Goal: Task Accomplishment & Management: Complete application form

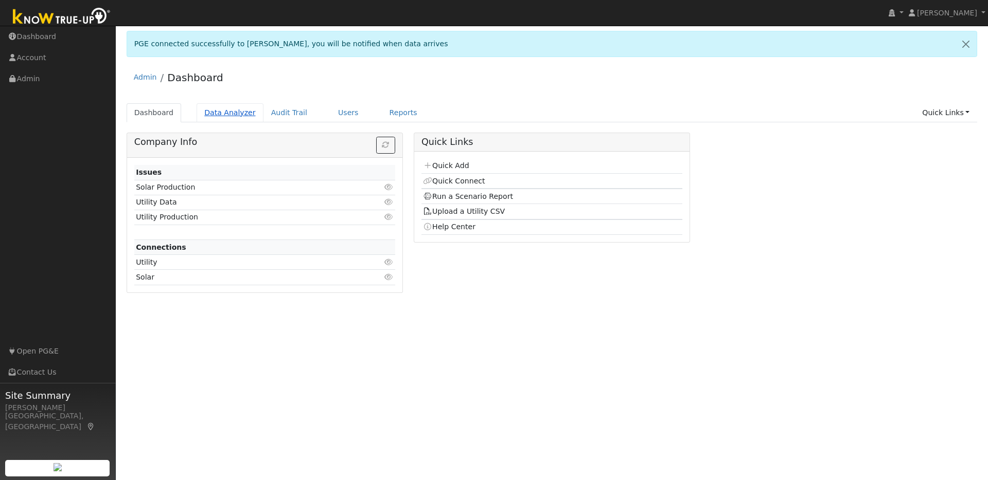
click at [231, 110] on link "Data Analyzer" at bounding box center [230, 112] width 67 height 19
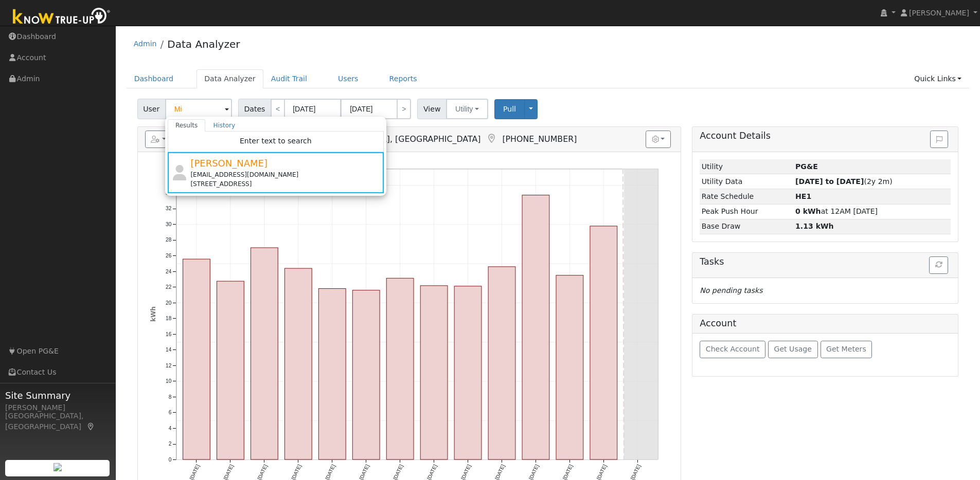
type input "M"
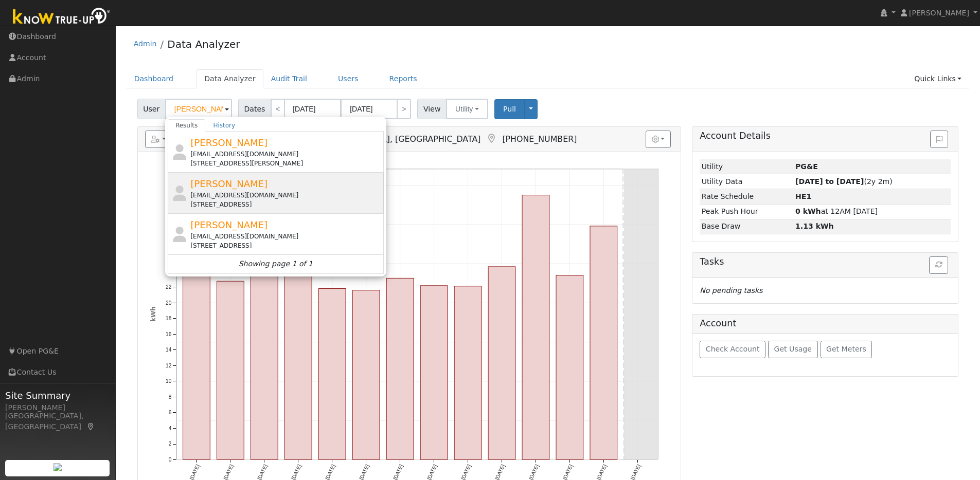
click at [308, 191] on div "airdream2616@gmail.com" at bounding box center [285, 195] width 191 height 9
type input "Allen Kuehn"
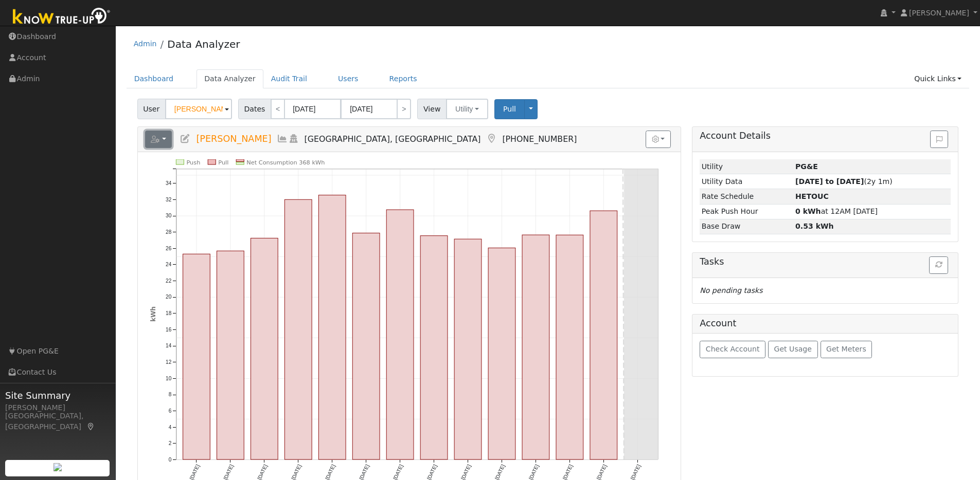
click at [168, 139] on button "button" at bounding box center [158, 139] width 27 height 17
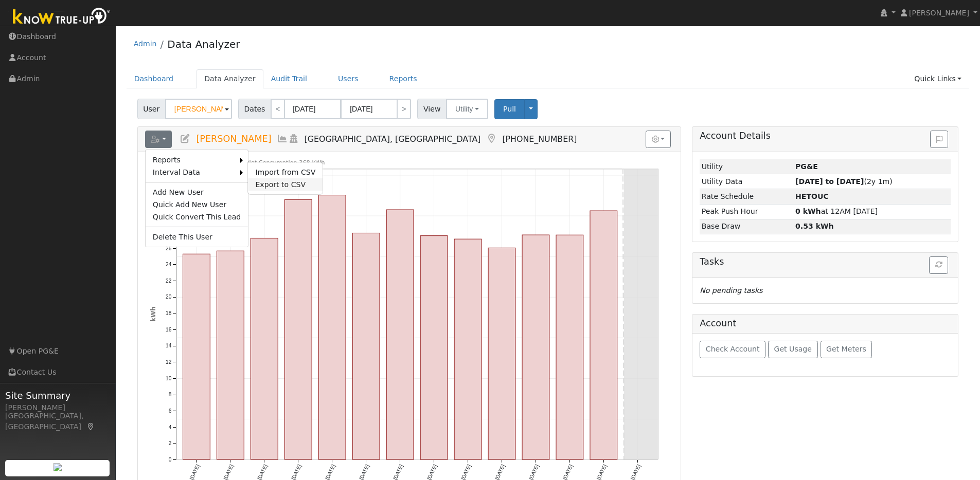
click at [264, 182] on link "Export to CSV" at bounding box center [285, 185] width 75 height 12
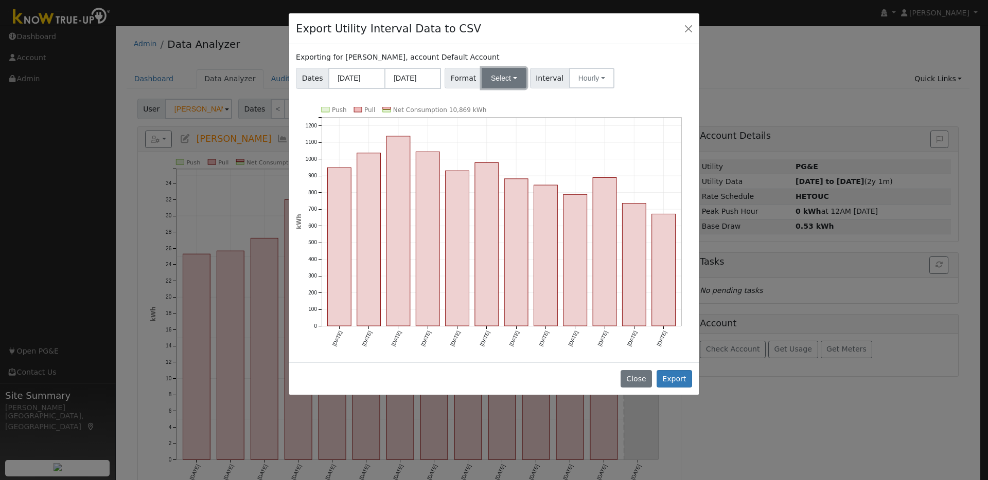
click at [492, 77] on button "Select" at bounding box center [504, 78] width 45 height 21
click at [502, 198] on link "OpenSolar" at bounding box center [517, 195] width 74 height 14
click at [678, 381] on button "Export" at bounding box center [673, 378] width 35 height 17
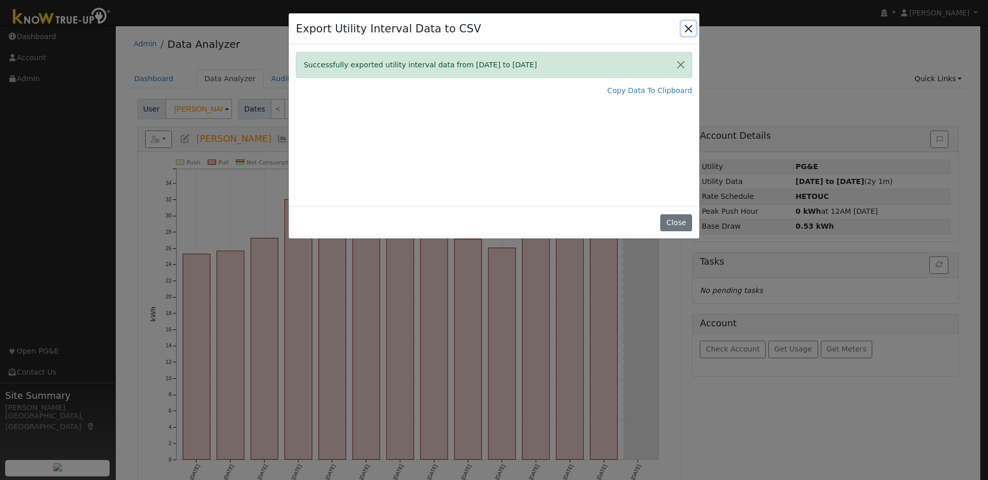
click at [688, 26] on button "Close" at bounding box center [688, 28] width 14 height 14
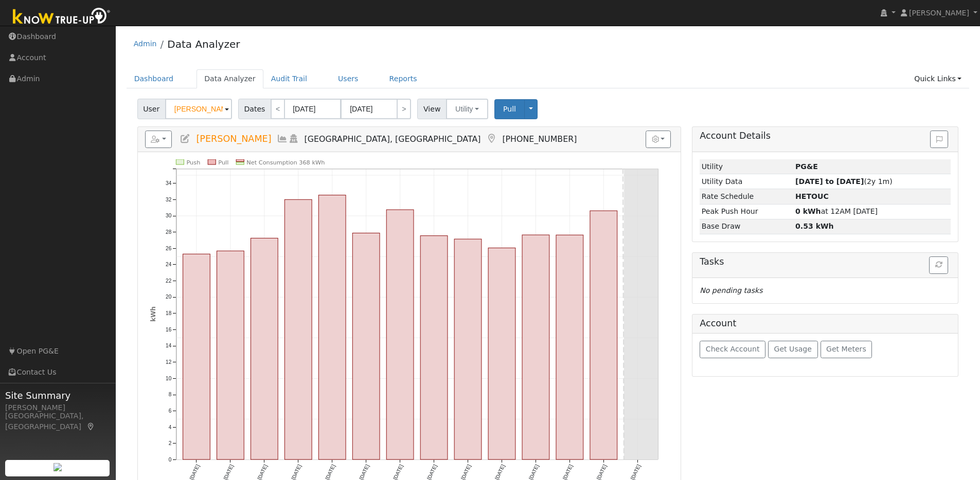
click at [91, 20] on img at bounding box center [62, 17] width 108 height 23
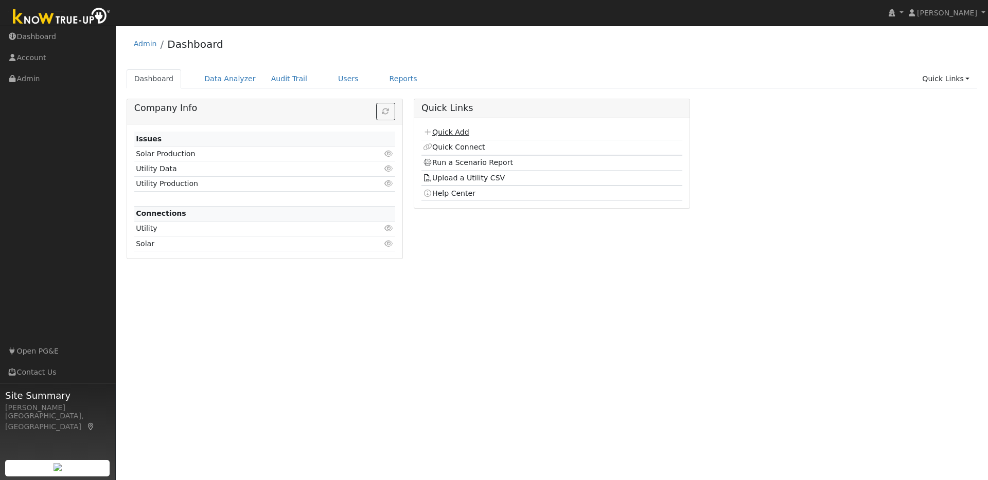
click at [458, 131] on link "Quick Add" at bounding box center [446, 132] width 46 height 8
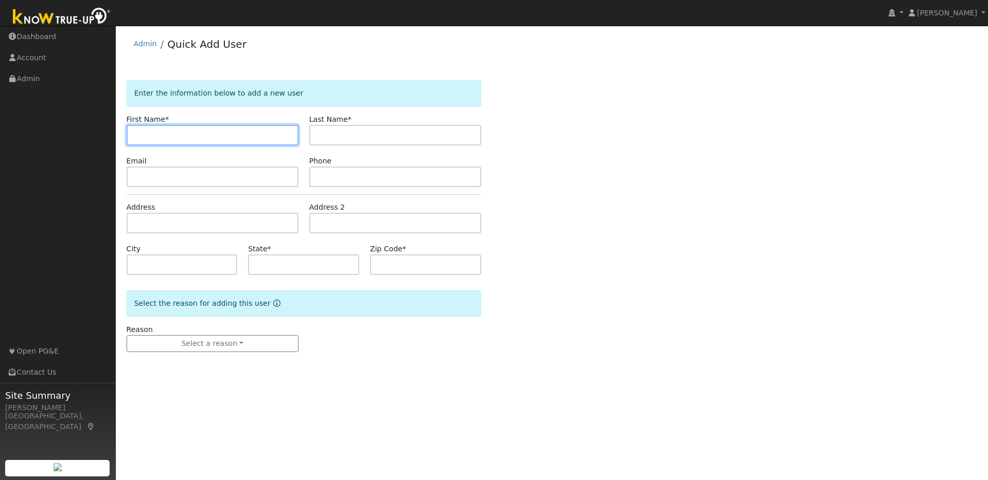
paste input "Angelo De Castro"
drag, startPoint x: 160, startPoint y: 135, endPoint x: 283, endPoint y: 140, distance: 123.1
click at [284, 140] on input "Angelo De Castro" at bounding box center [213, 135] width 172 height 21
type input "Angelo"
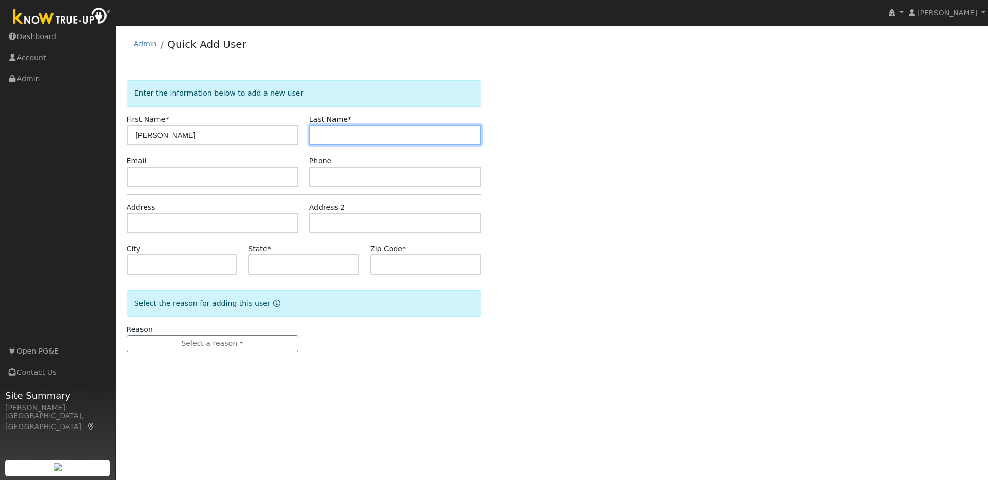
click at [337, 137] on input "text" at bounding box center [395, 135] width 172 height 21
paste input "Angelo De Castro"
drag, startPoint x: 342, startPoint y: 135, endPoint x: 306, endPoint y: 135, distance: 36.5
click at [306, 135] on div "Last Name * Angelo De Castro" at bounding box center [395, 129] width 183 height 31
type input "De Castro"
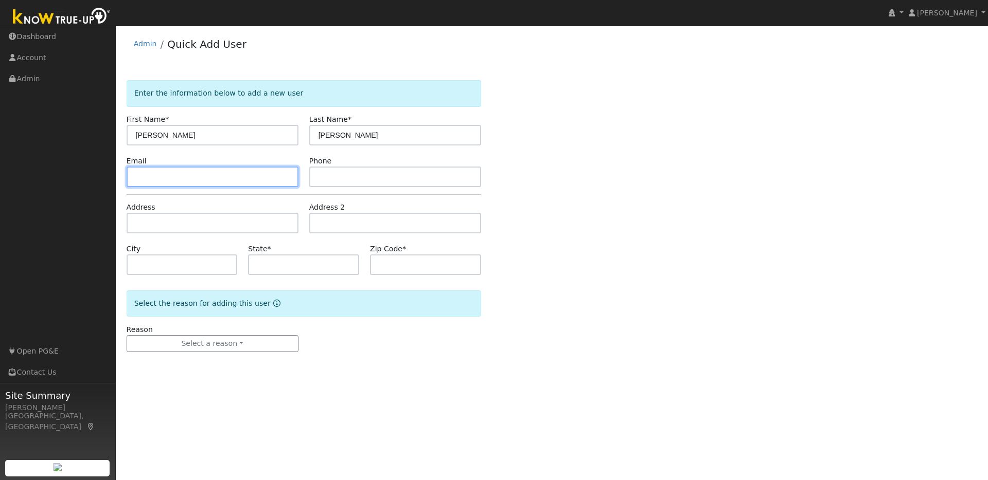
click at [173, 180] on input "text" at bounding box center [213, 177] width 172 height 21
paste input "angelodecastro925@gmail.com"
type input "angelodecastro925@gmail.com"
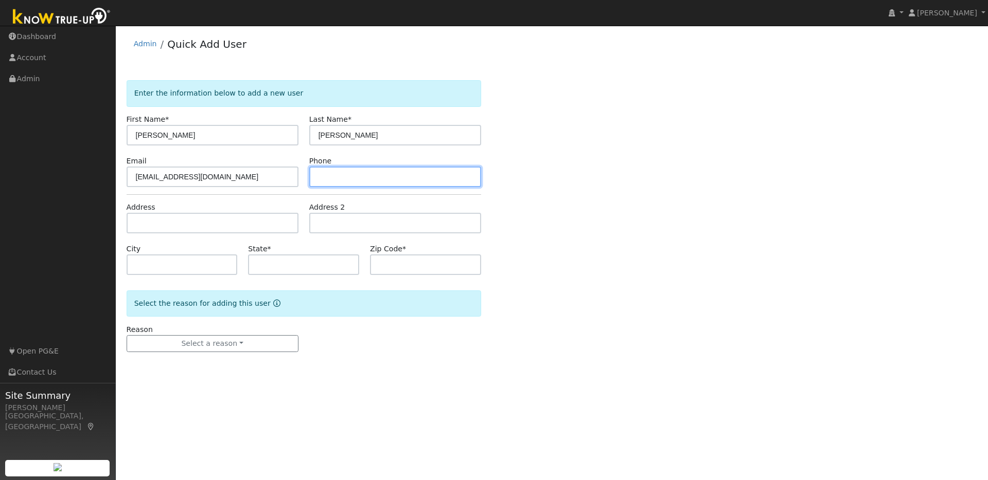
click at [338, 180] on input "text" at bounding box center [395, 177] width 172 height 21
paste input "9257598801"
type input "9257598801"
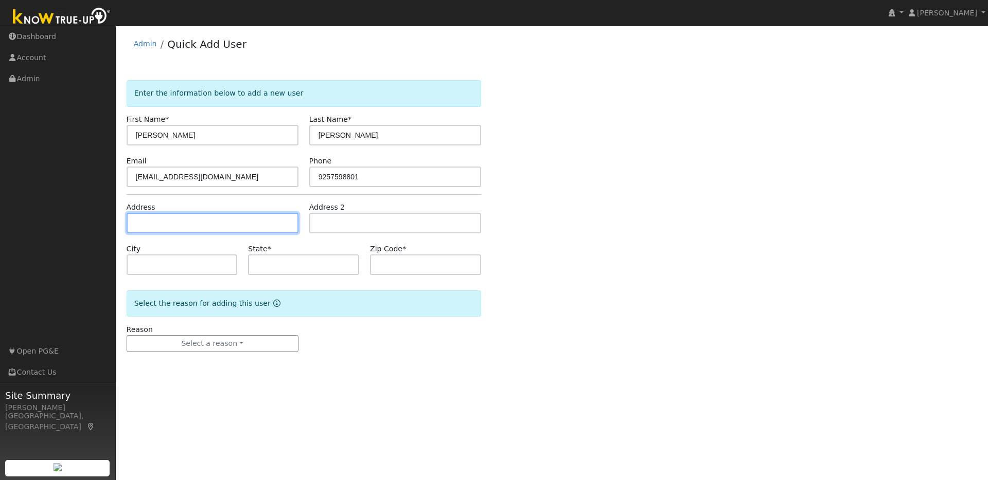
click at [161, 225] on input "text" at bounding box center [213, 223] width 172 height 21
paste input "297 W Sixth St, Pittsburg 94565"
type input "297 West 6th Street"
type input "Pittsburg"
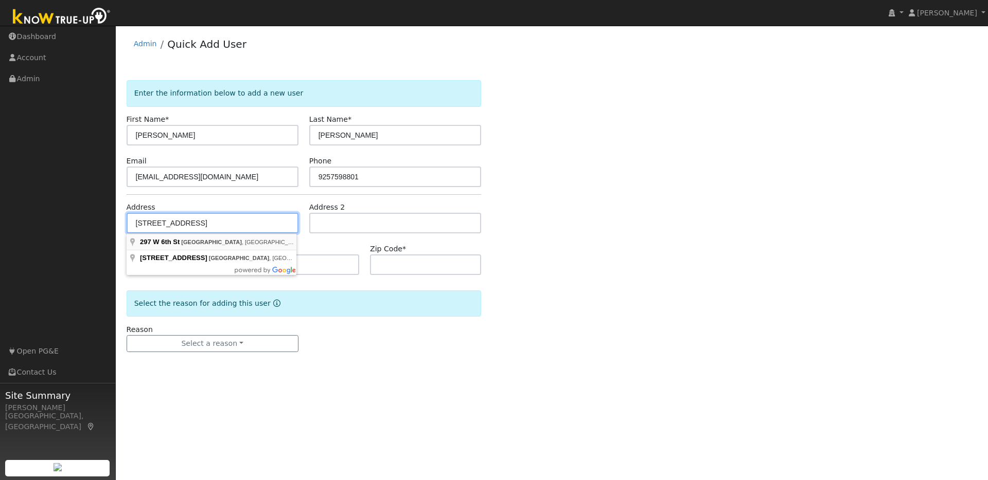
type input "CA"
type input "94565"
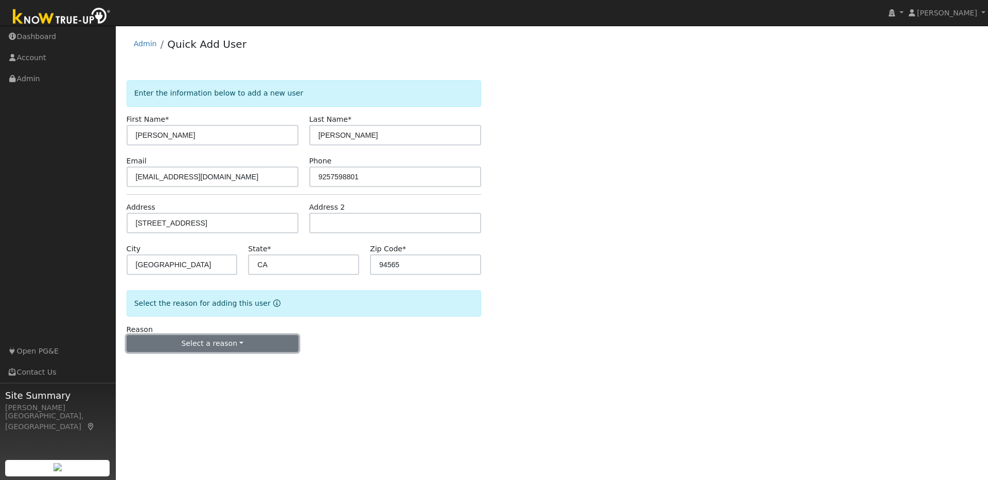
click at [254, 341] on button "Select a reason" at bounding box center [213, 343] width 172 height 17
click at [156, 366] on link "New lead" at bounding box center [184, 365] width 114 height 14
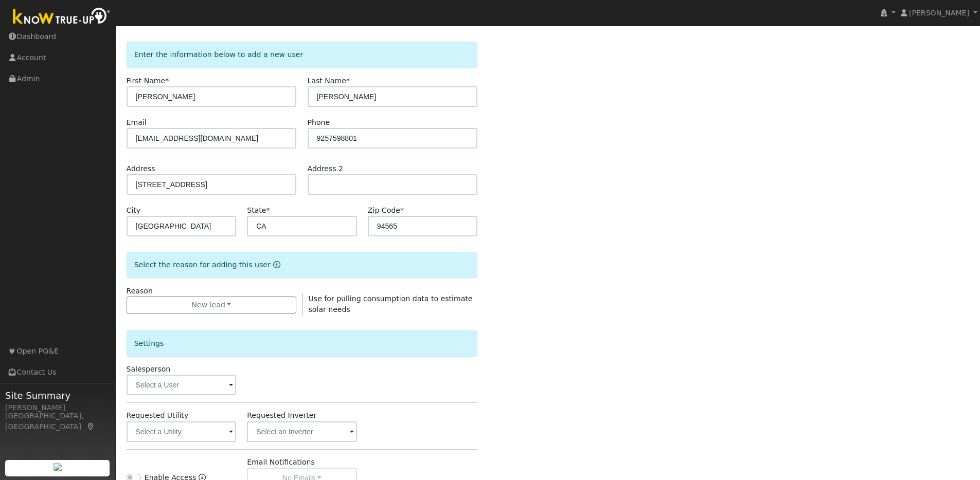
scroll to position [156, 0]
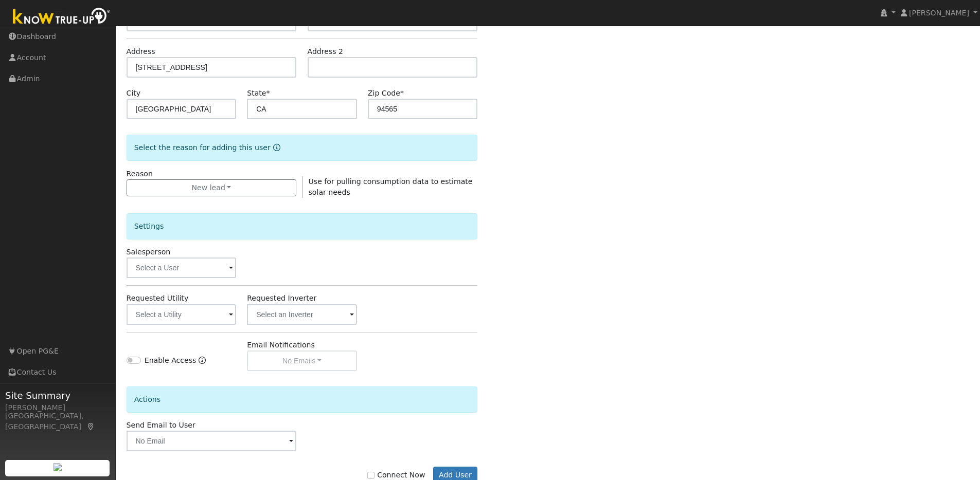
click at [233, 267] on span at bounding box center [231, 269] width 4 height 12
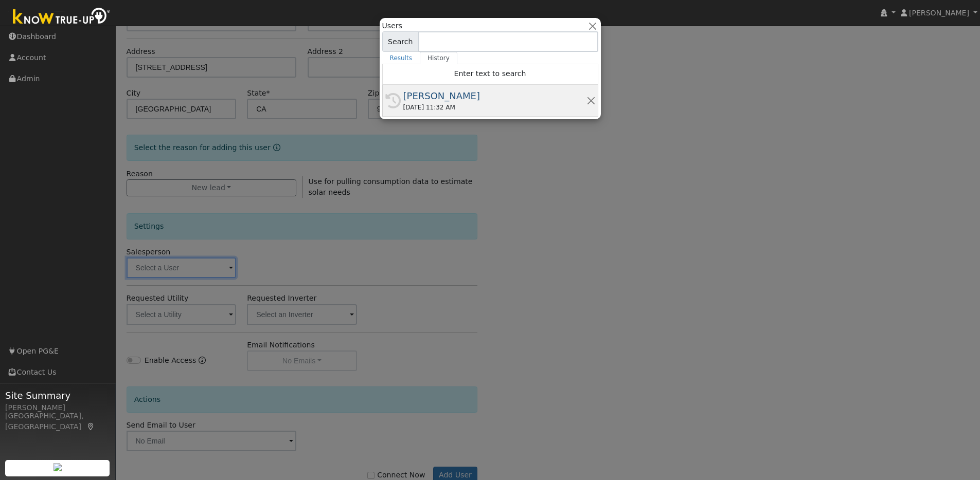
click at [437, 110] on div "10/11/2025 11:32 AM" at bounding box center [494, 107] width 183 height 9
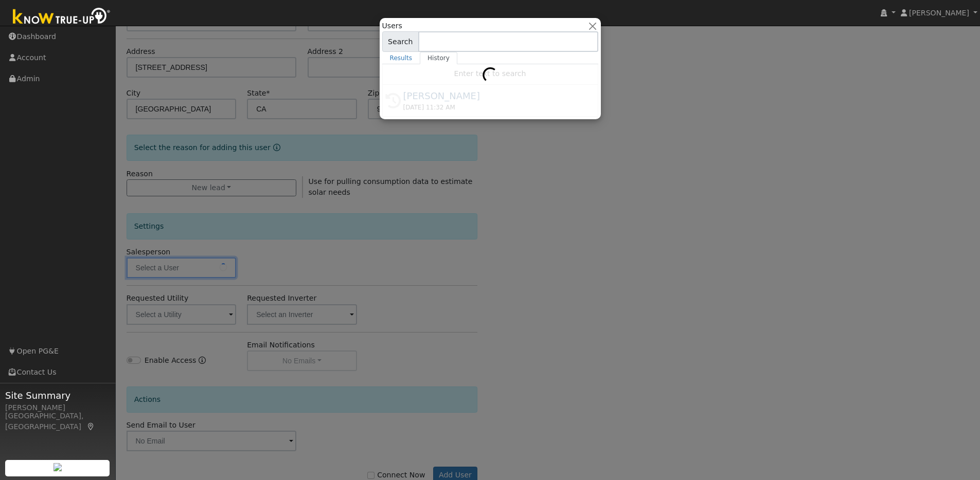
type input "[PERSON_NAME]"
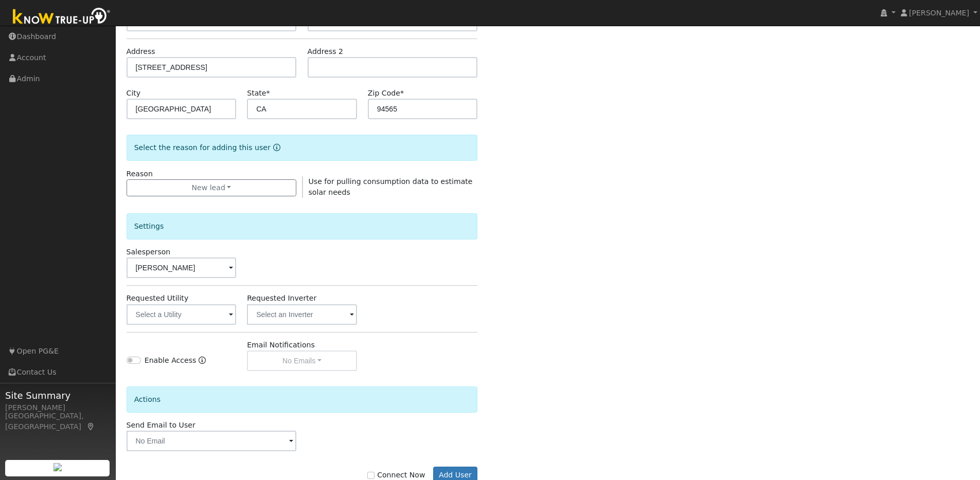
click at [229, 320] on span at bounding box center [231, 316] width 4 height 12
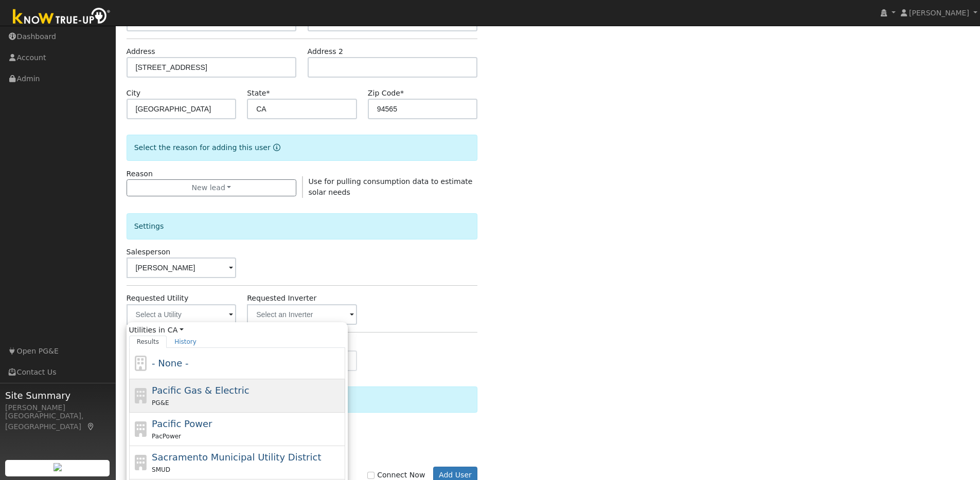
click at [205, 398] on div "PG&E" at bounding box center [247, 403] width 191 height 11
type input "Pacific Gas & Electric"
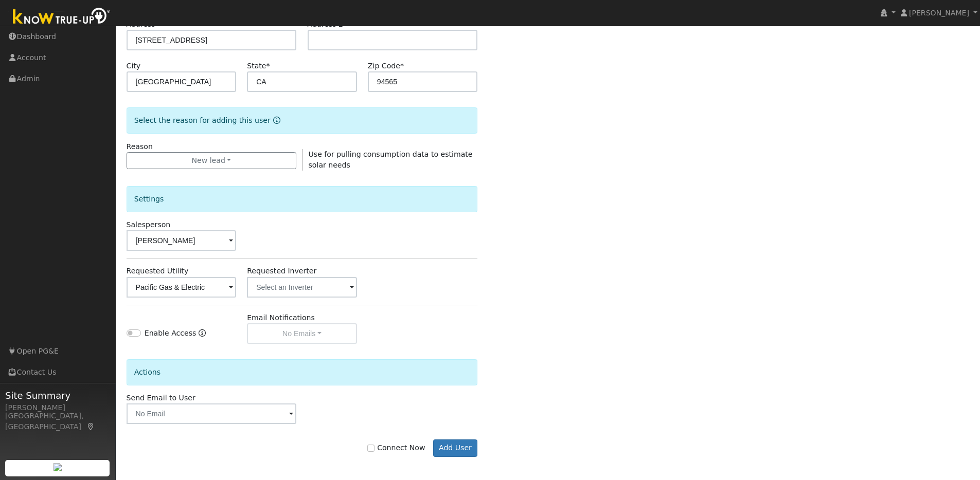
scroll to position [186, 0]
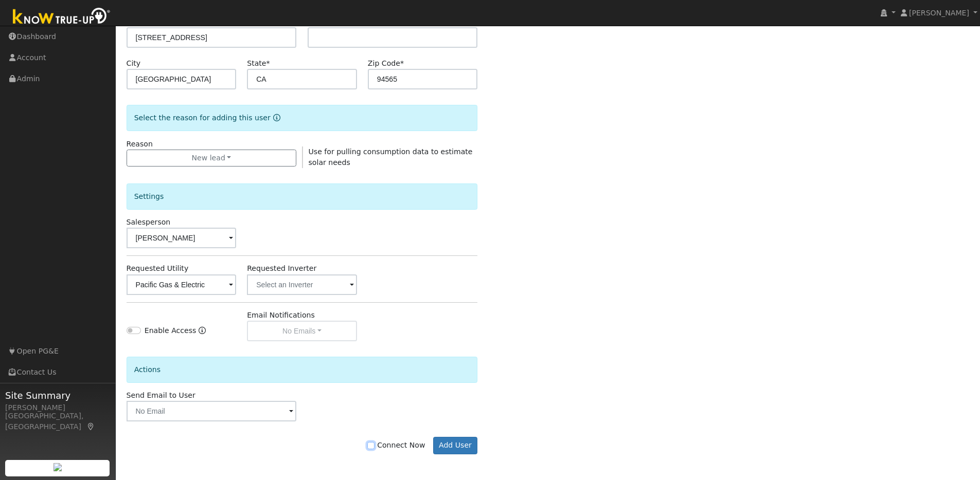
click at [375, 446] on input "Connect Now" at bounding box center [370, 445] width 7 height 7
checkbox input "true"
click at [455, 447] on button "Add User" at bounding box center [455, 445] width 45 height 17
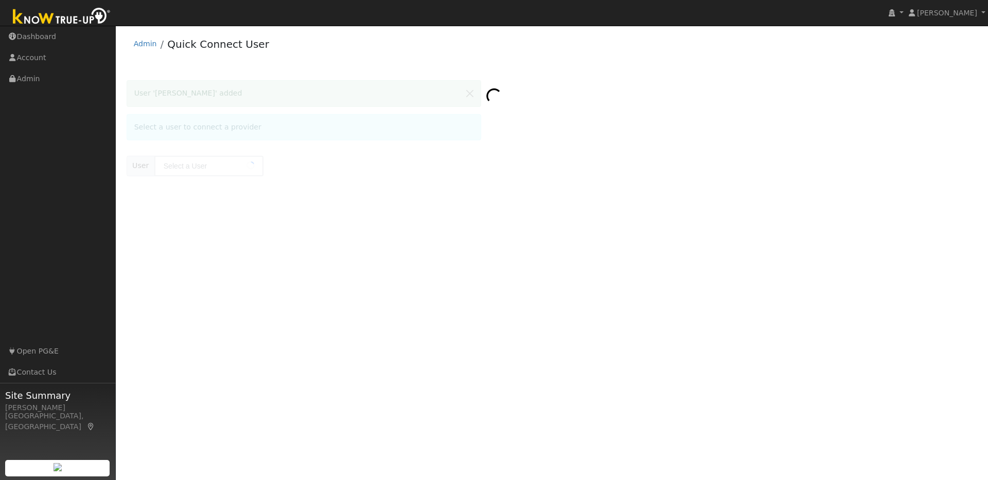
type input "[PERSON_NAME]"
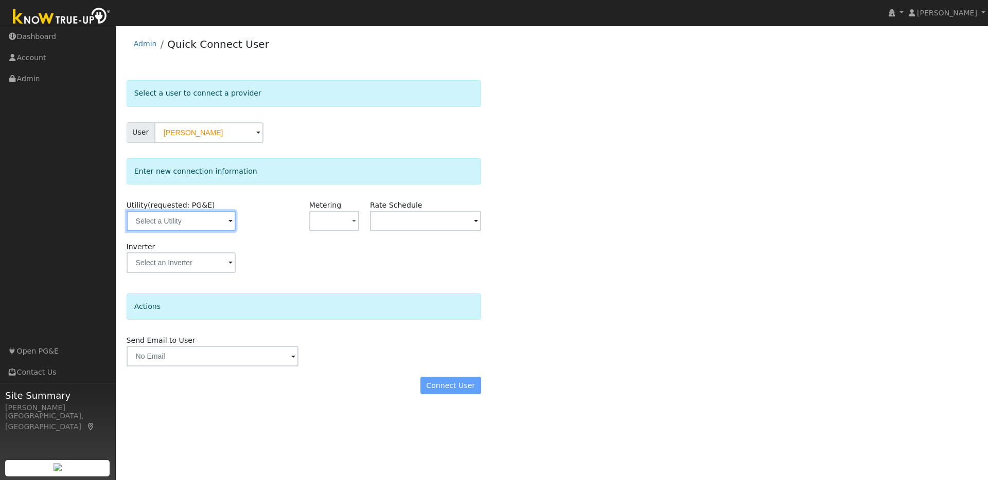
click at [215, 223] on input "text" at bounding box center [181, 221] width 109 height 21
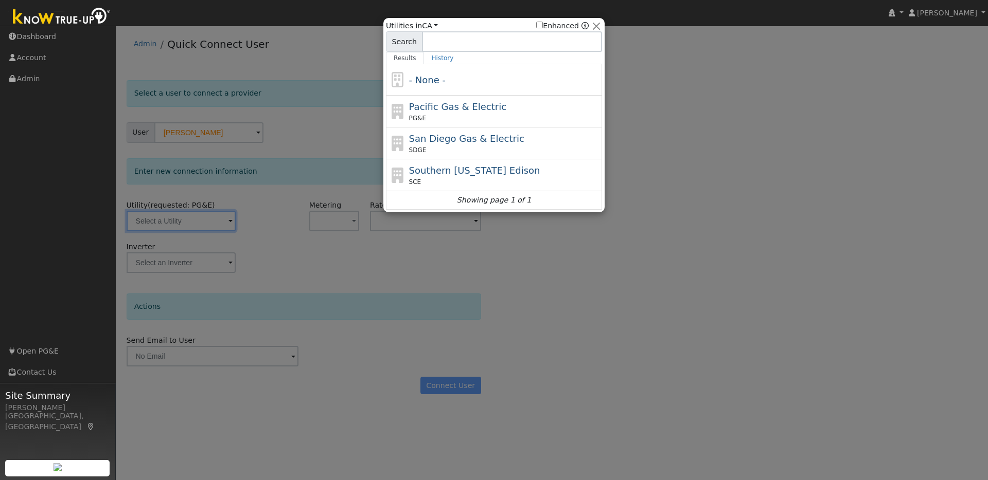
click at [474, 123] on div "Pacific Gas & Electric PG&E" at bounding box center [494, 112] width 216 height 32
type input "PG&E"
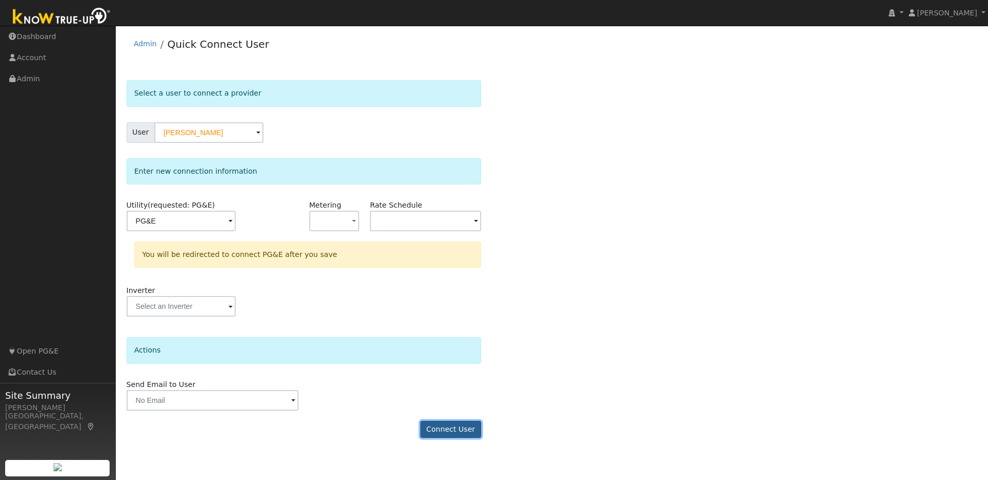
click at [453, 428] on button "Connect User" at bounding box center [450, 429] width 61 height 17
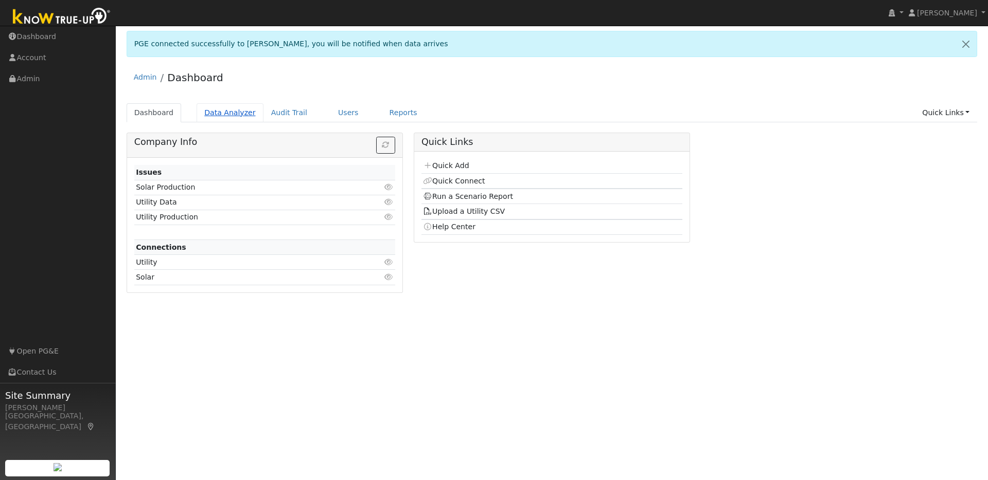
click at [237, 110] on link "Data Analyzer" at bounding box center [230, 112] width 67 height 19
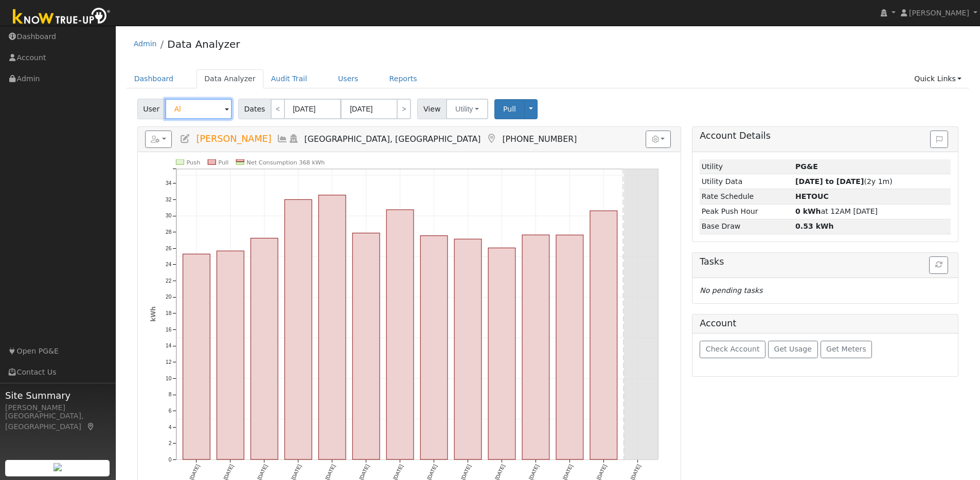
type input "A"
paste input "Angelo De Castro"
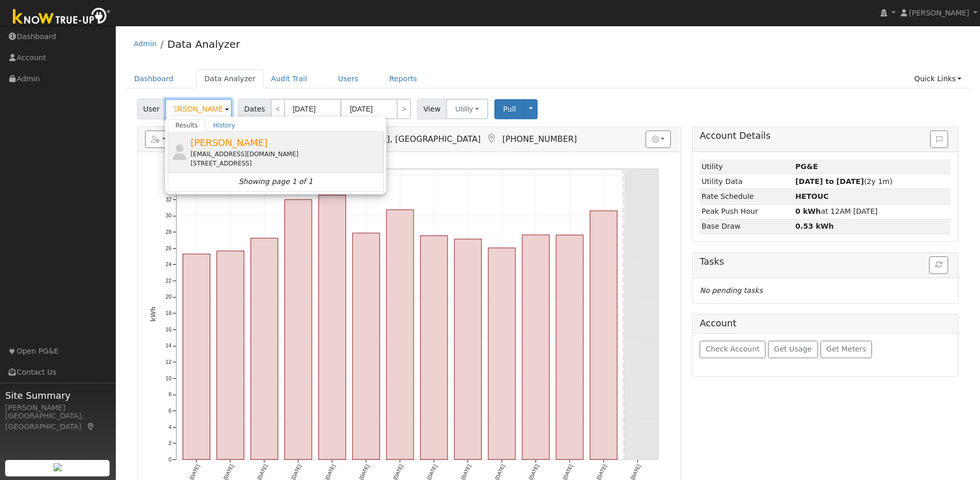
type input "Angelo De Castro"
click at [309, 142] on div "Angelo De Castro angelodecastro925@gmail.com 297 West 6th Street, Pittsburg, CA…" at bounding box center [285, 152] width 191 height 32
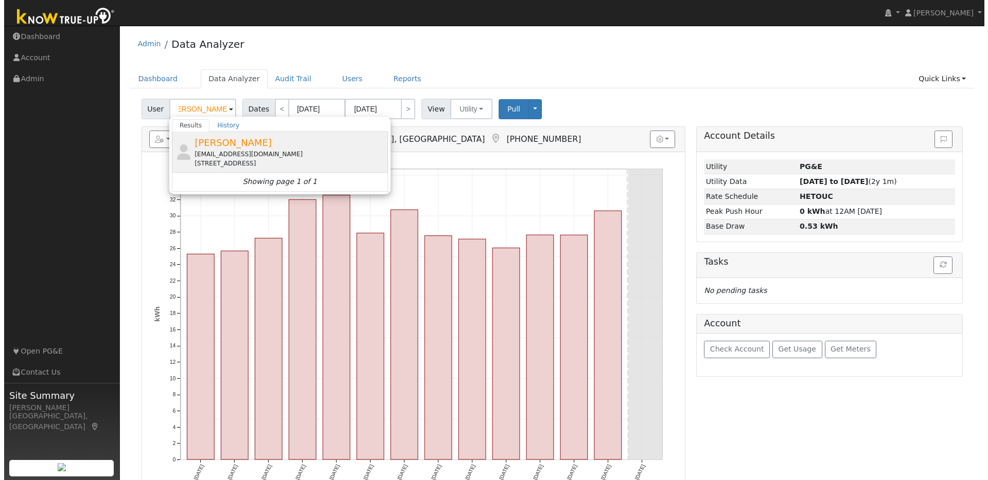
scroll to position [0, 0]
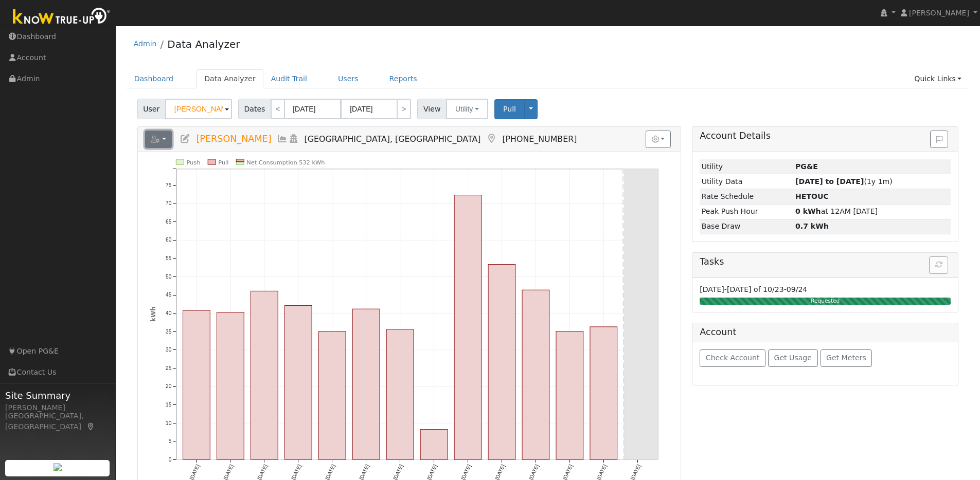
click at [168, 139] on button "button" at bounding box center [158, 139] width 27 height 17
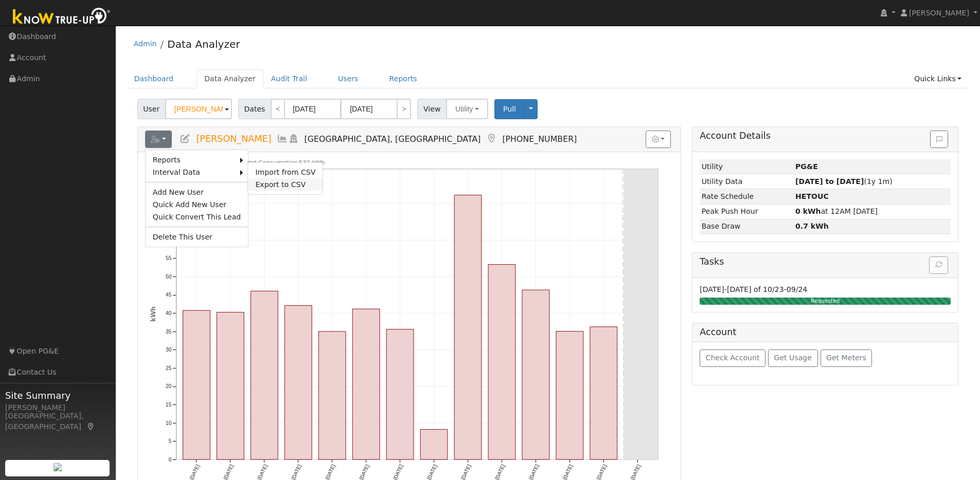
click at [258, 184] on link "Export to CSV" at bounding box center [285, 185] width 75 height 12
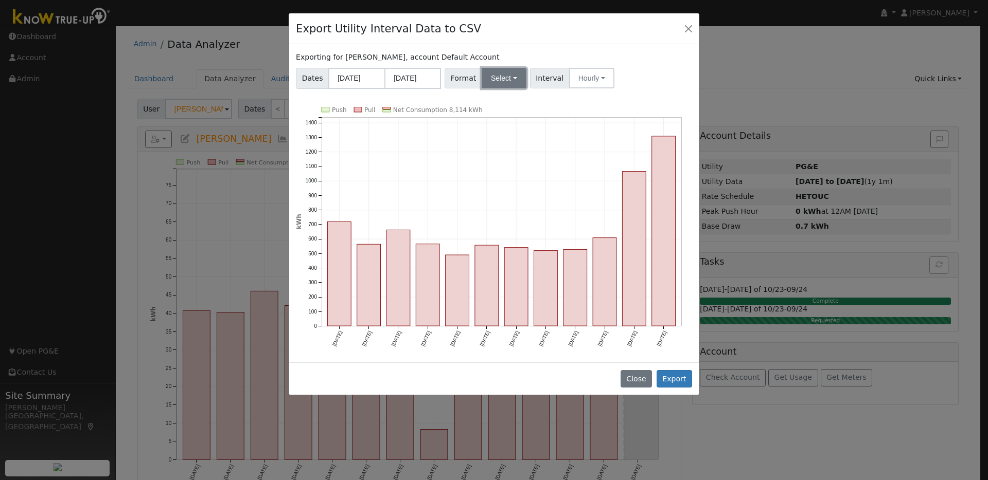
click at [510, 70] on button "Select" at bounding box center [504, 78] width 45 height 21
click at [504, 192] on link "OpenSolar" at bounding box center [517, 195] width 74 height 14
click at [674, 382] on button "Export" at bounding box center [673, 378] width 35 height 17
